Goal: Transaction & Acquisition: Obtain resource

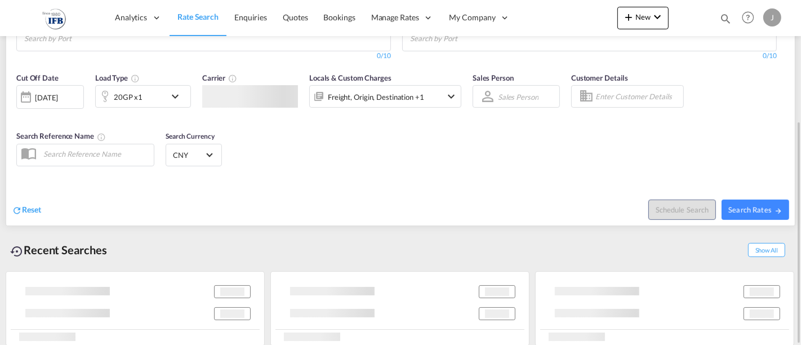
scroll to position [63, 0]
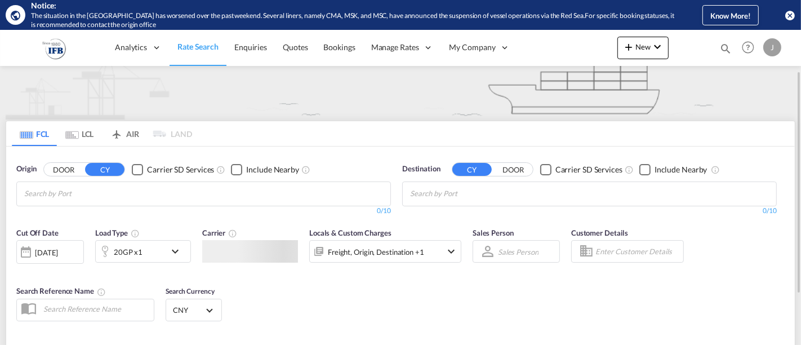
click at [132, 164] on div "Checkbox No Ink" at bounding box center [137, 169] width 11 height 11
click at [147, 168] on div "Carrier SD Services" at bounding box center [180, 169] width 67 height 11
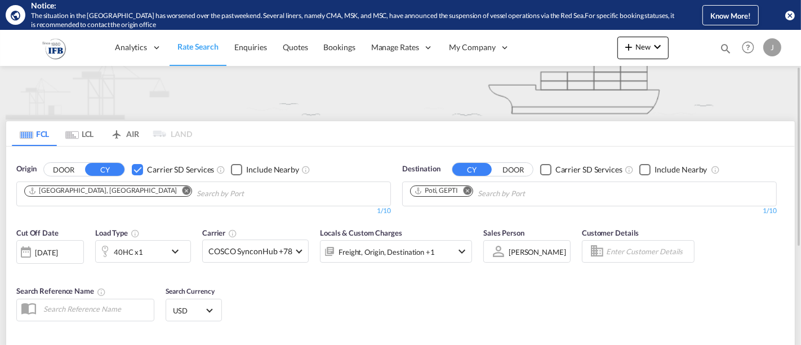
click at [141, 167] on div "Checkbox No Ink" at bounding box center [137, 169] width 11 height 11
click at [183, 190] on md-icon "Remove" at bounding box center [187, 190] width 8 height 8
click at [108, 197] on input "Chips input." at bounding box center [77, 194] width 107 height 18
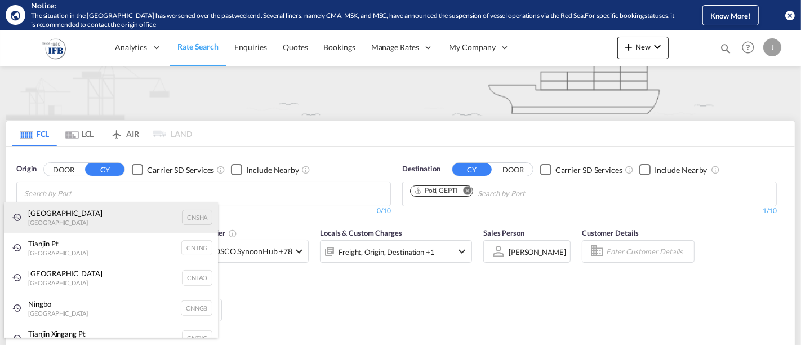
click at [107, 212] on div "Shanghai [GEOGRAPHIC_DATA] CNSHA" at bounding box center [111, 217] width 214 height 30
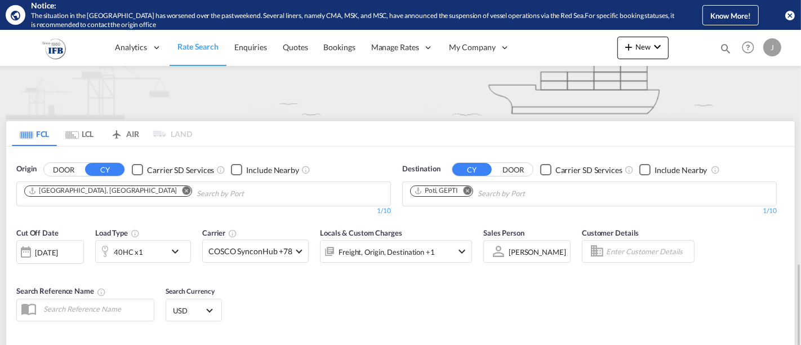
scroll to position [188, 0]
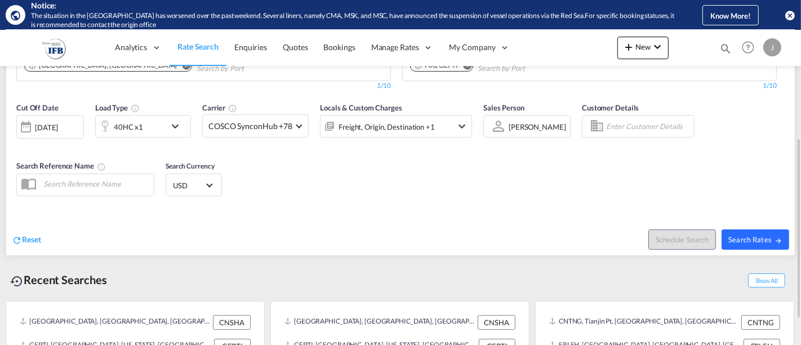
click at [751, 235] on span "Search Rates" at bounding box center [755, 239] width 54 height 9
type input "CNSHA to GEPTI / [DATE]"
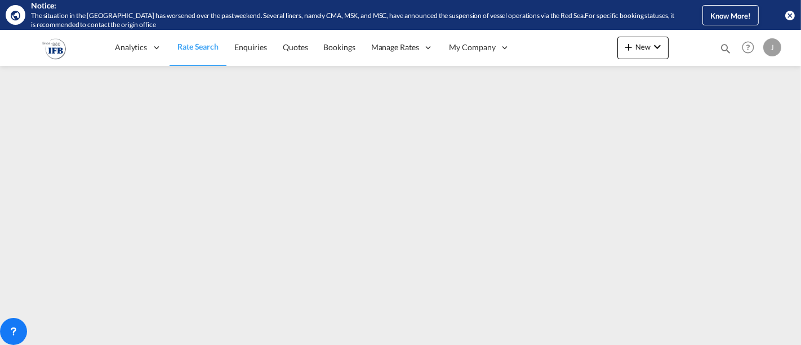
click at [794, 14] on md-icon "icon-close-circle" at bounding box center [789, 15] width 11 height 11
